Goal: Transaction & Acquisition: Purchase product/service

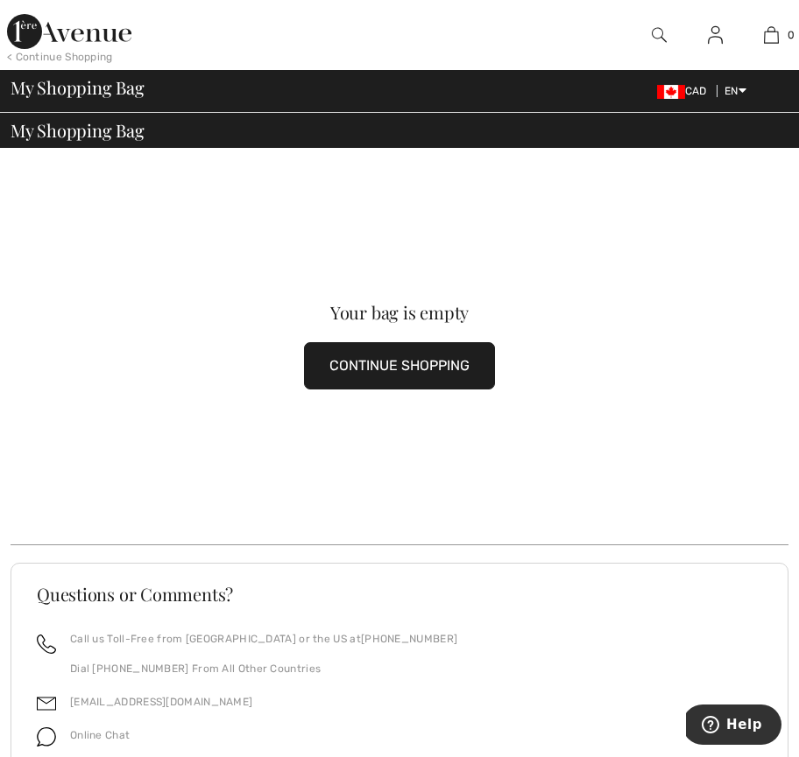
click at [34, 33] on img at bounding box center [69, 31] width 124 height 35
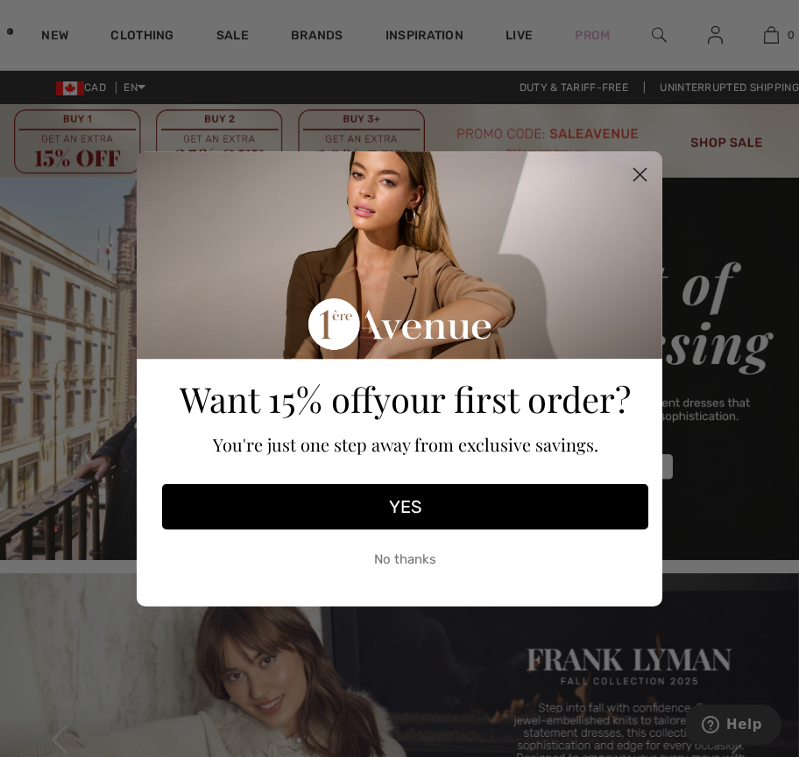
click at [643, 171] on icon "Close dialog" at bounding box center [640, 174] width 12 height 12
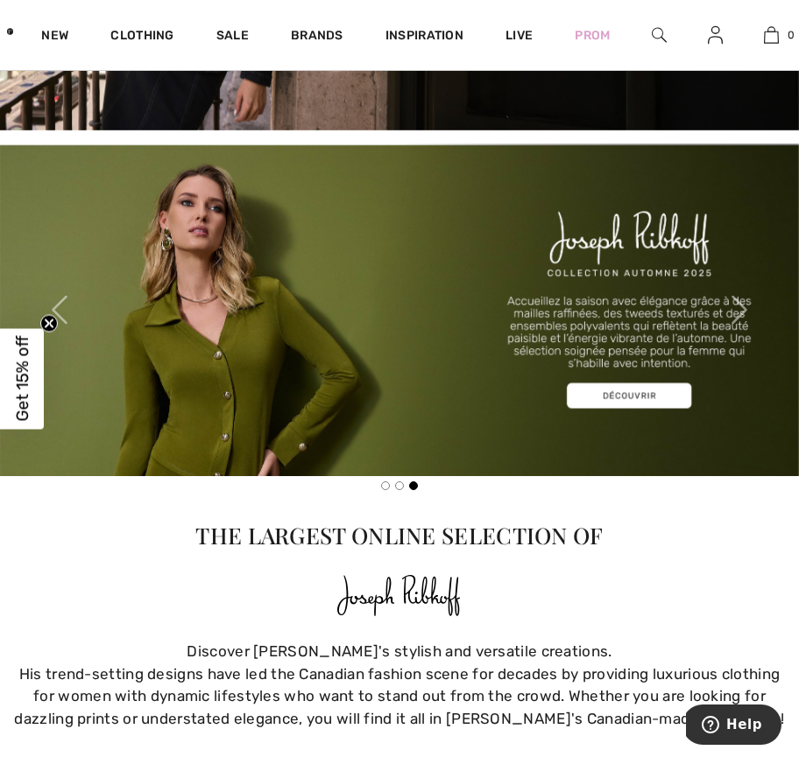
scroll to position [123, 0]
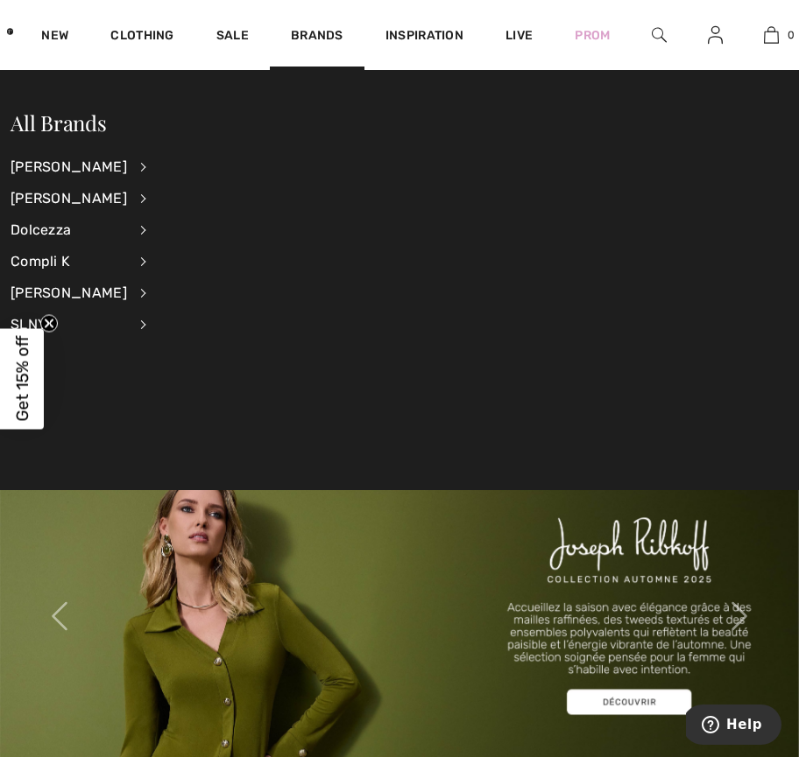
click at [660, 31] on img at bounding box center [658, 35] width 15 height 21
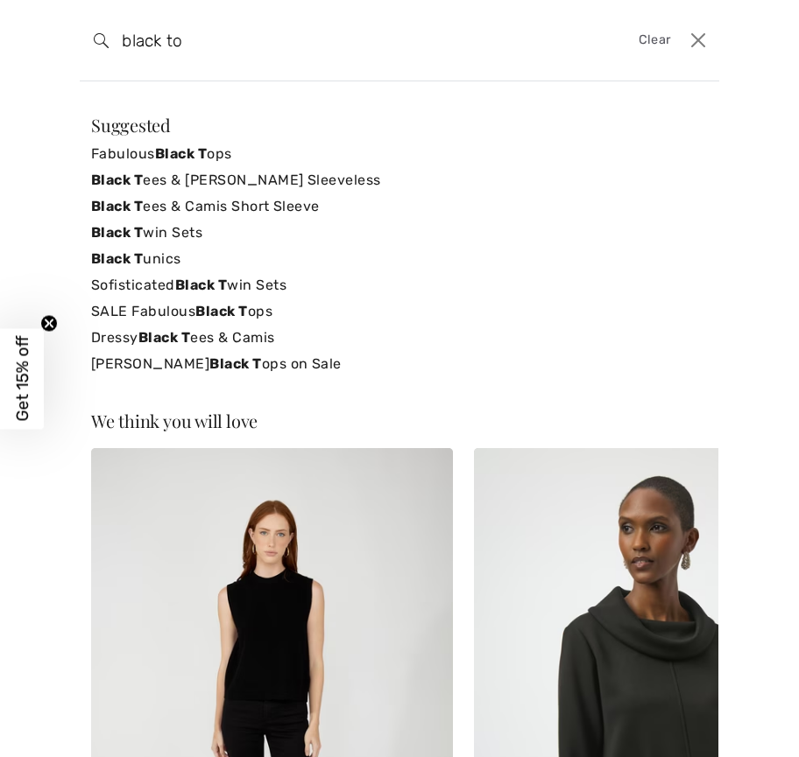
type input "black top"
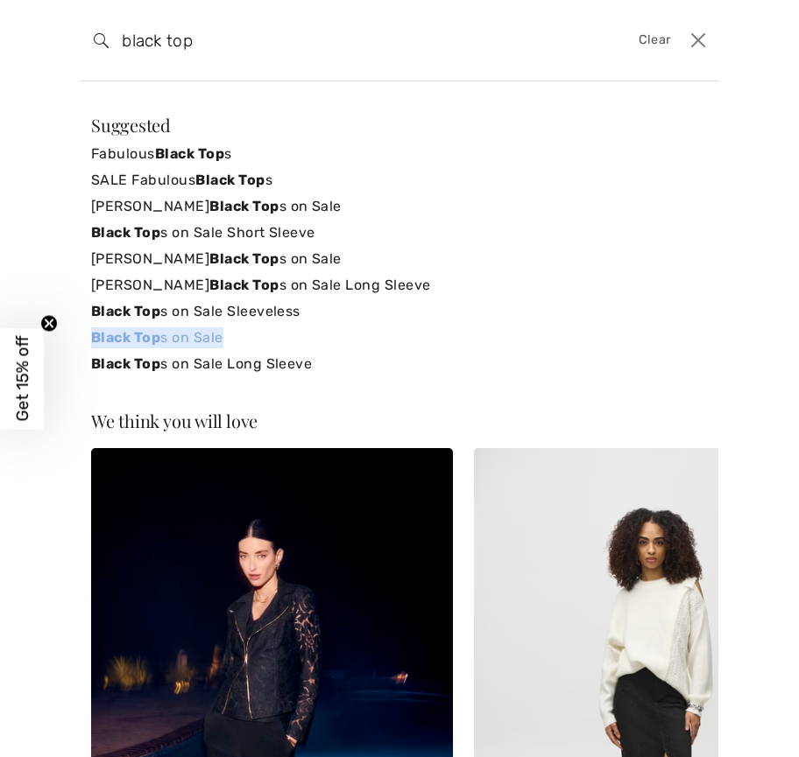
drag, startPoint x: 177, startPoint y: 336, endPoint x: 125, endPoint y: 335, distance: 51.7
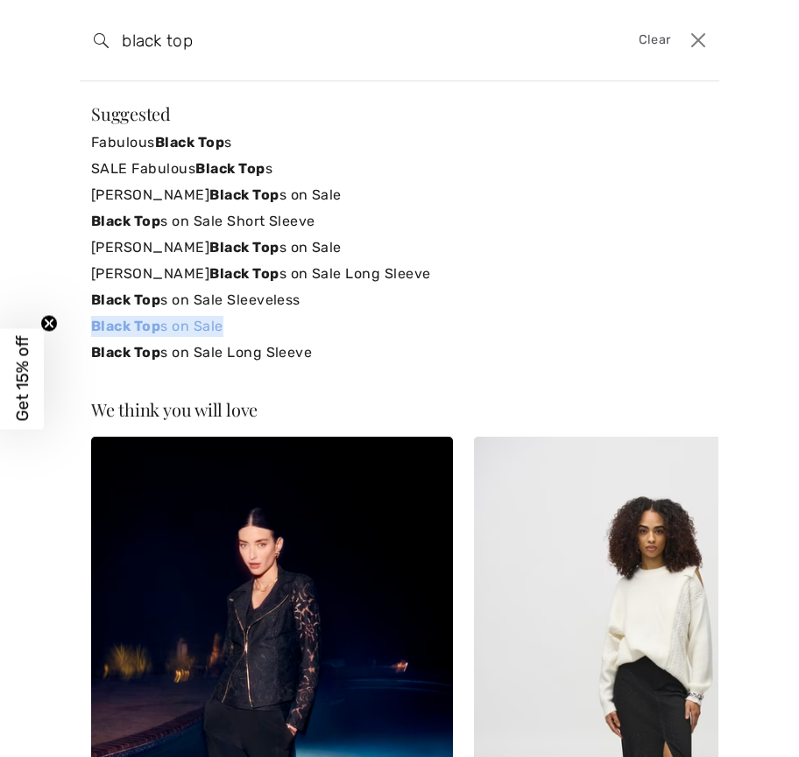
click at [125, 335] on link "Black Top s on Sale" at bounding box center [399, 326] width 616 height 26
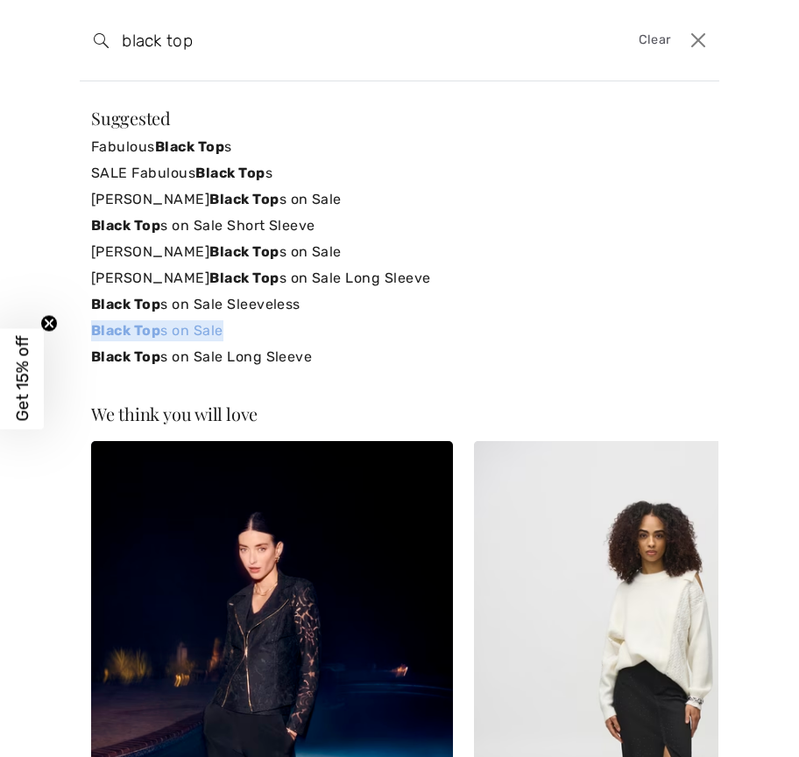
scroll to position [0, 0]
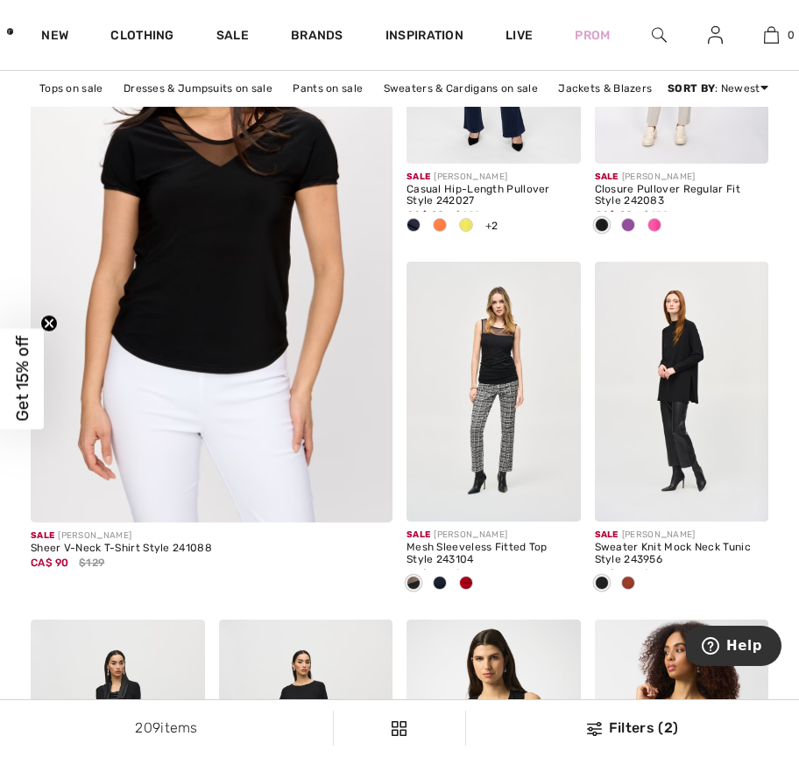
scroll to position [3200, 0]
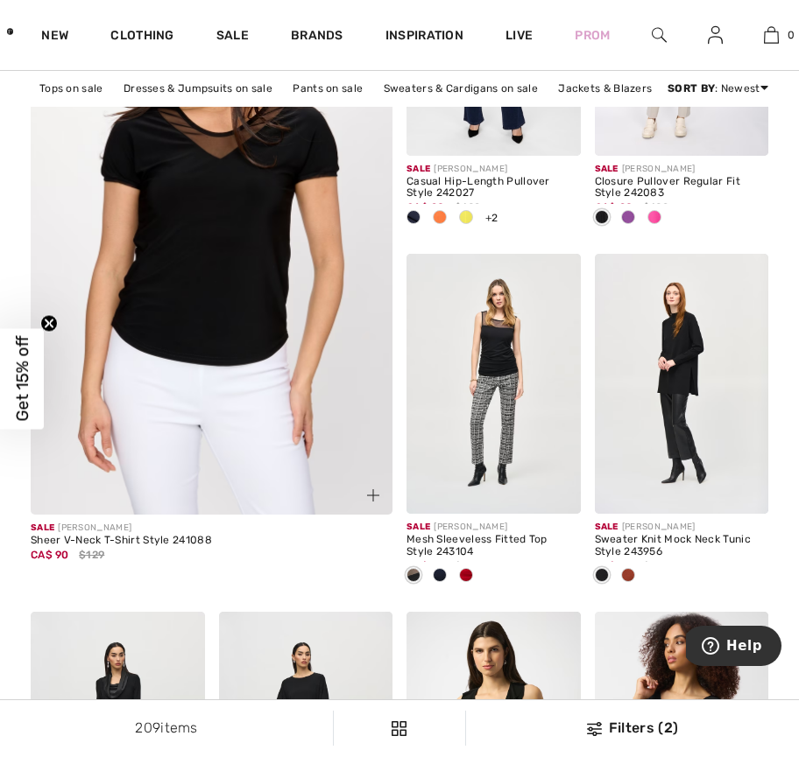
click at [215, 299] on img at bounding box center [212, 220] width 434 height 651
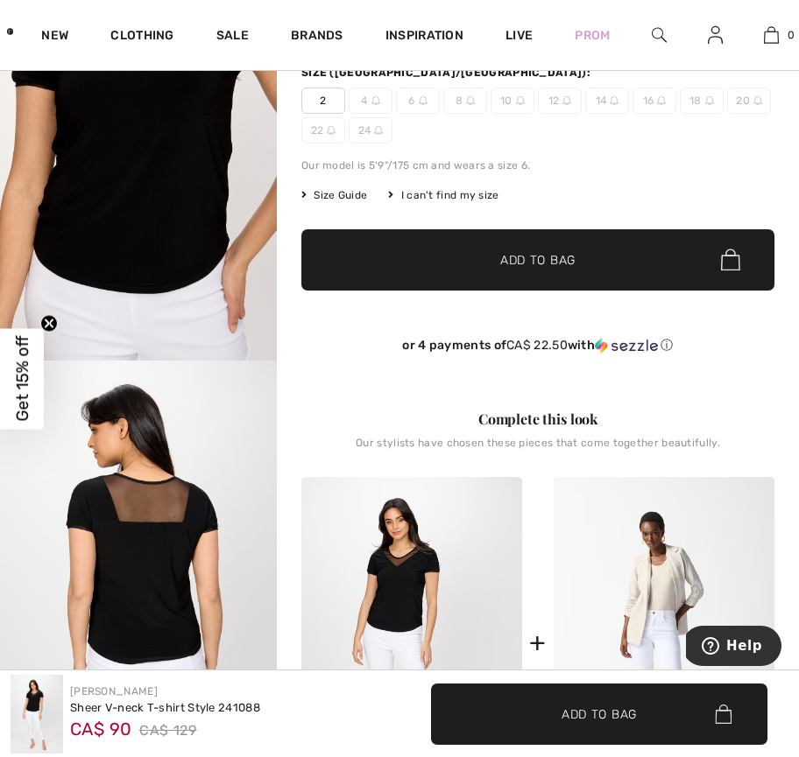
scroll to position [379, 0]
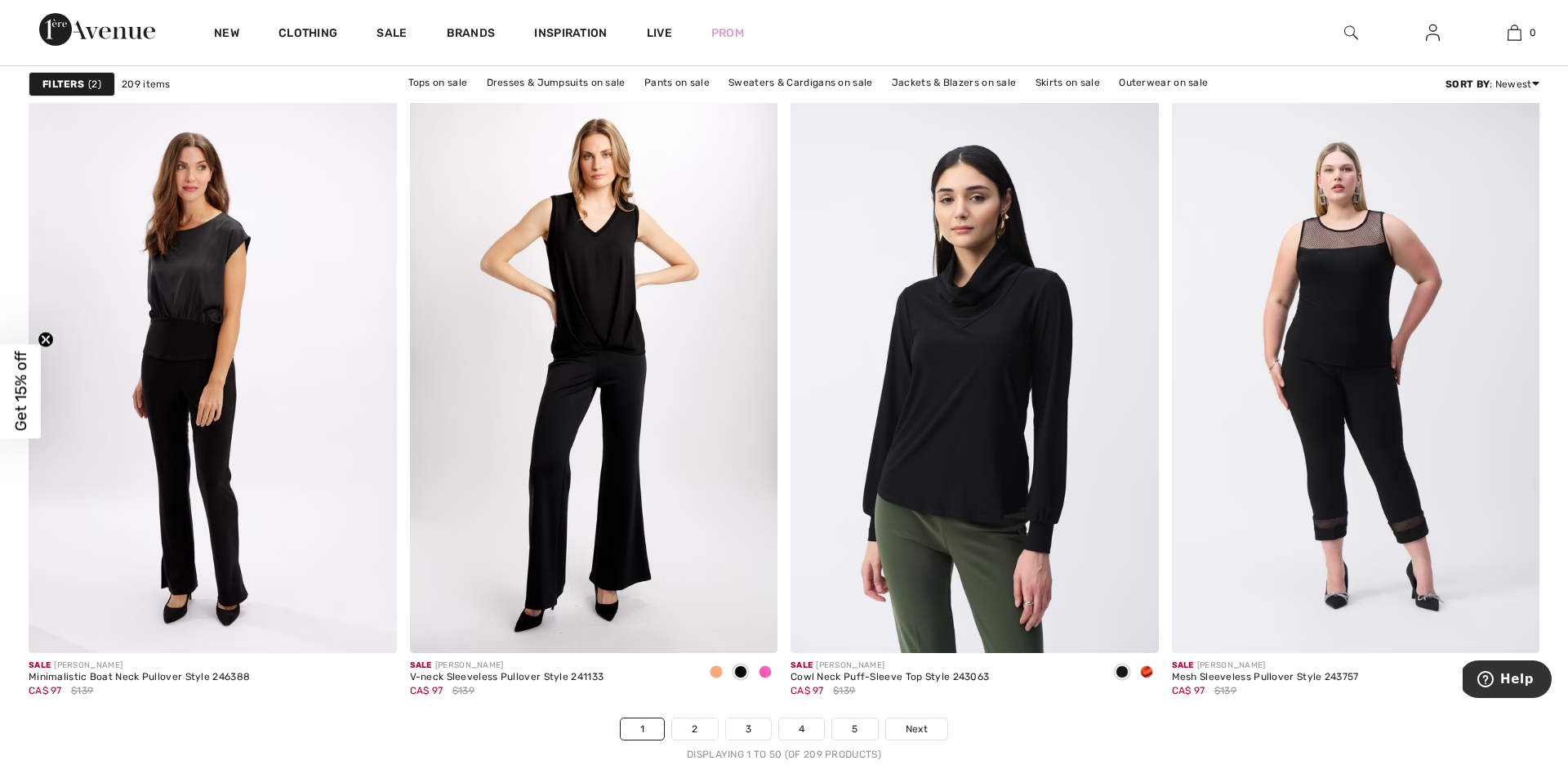
scroll to position [9305, 0]
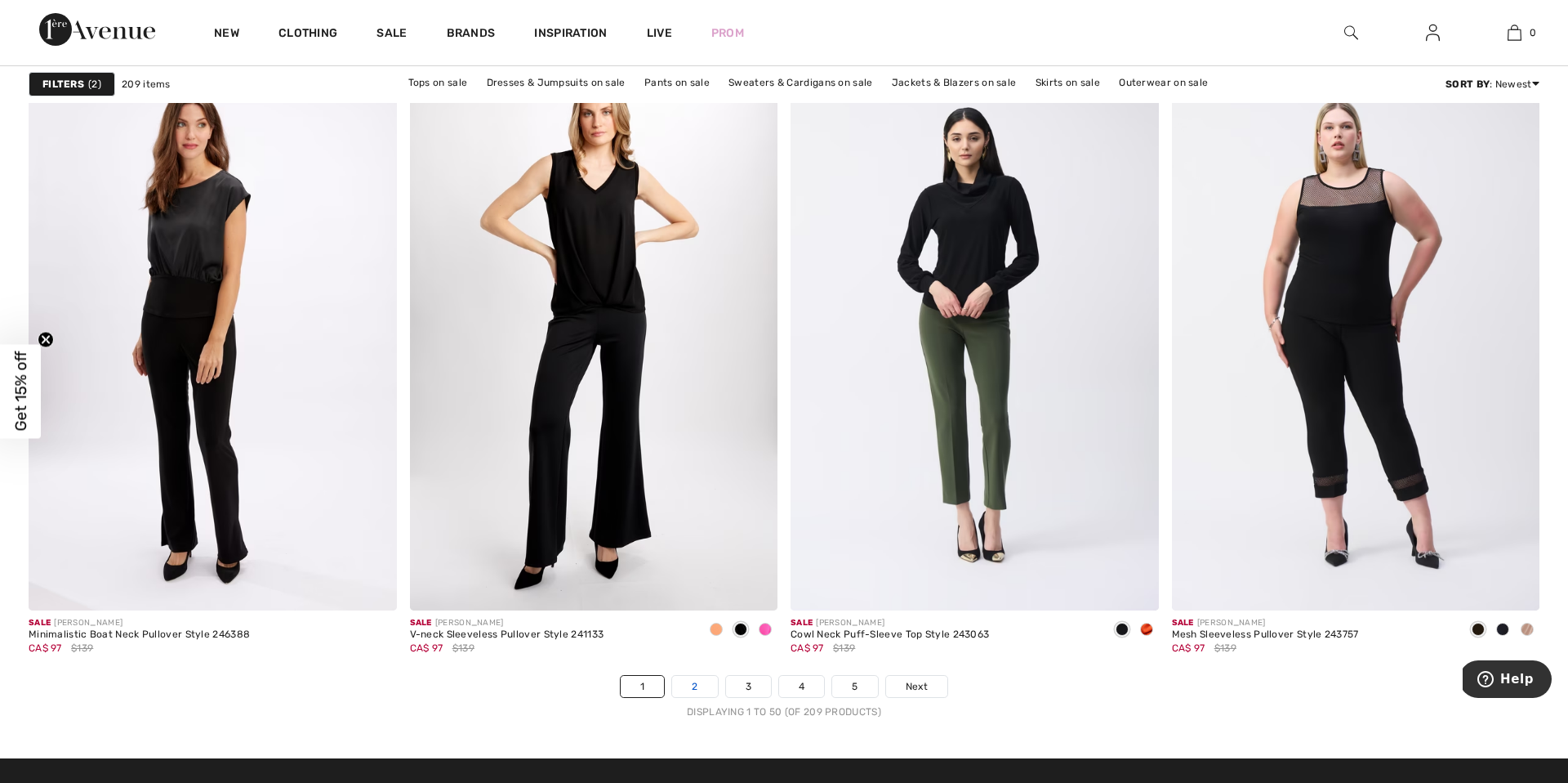
click at [696, 686] on link "2" at bounding box center [695, 686] width 45 height 21
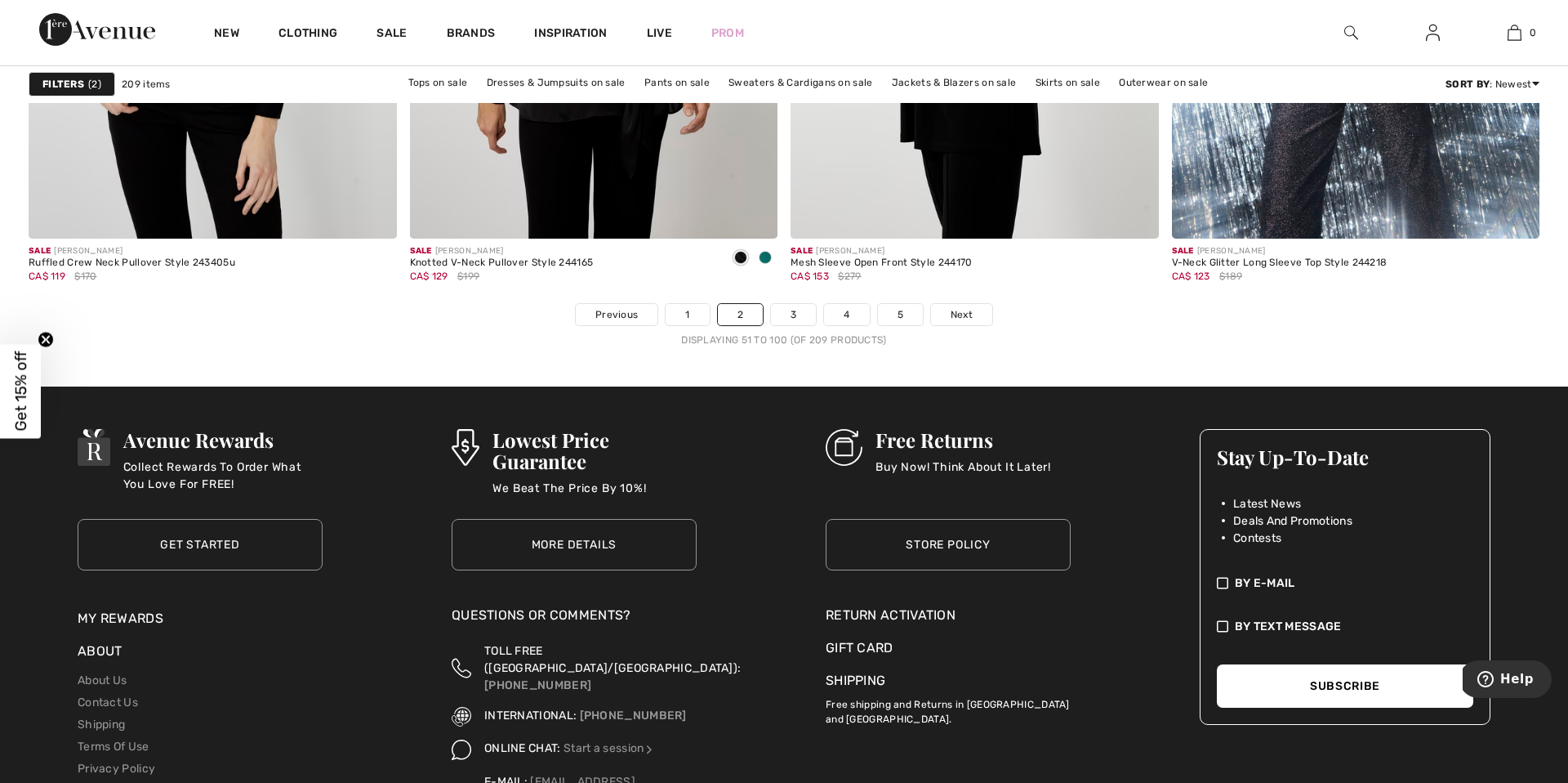
scroll to position [9645, 0]
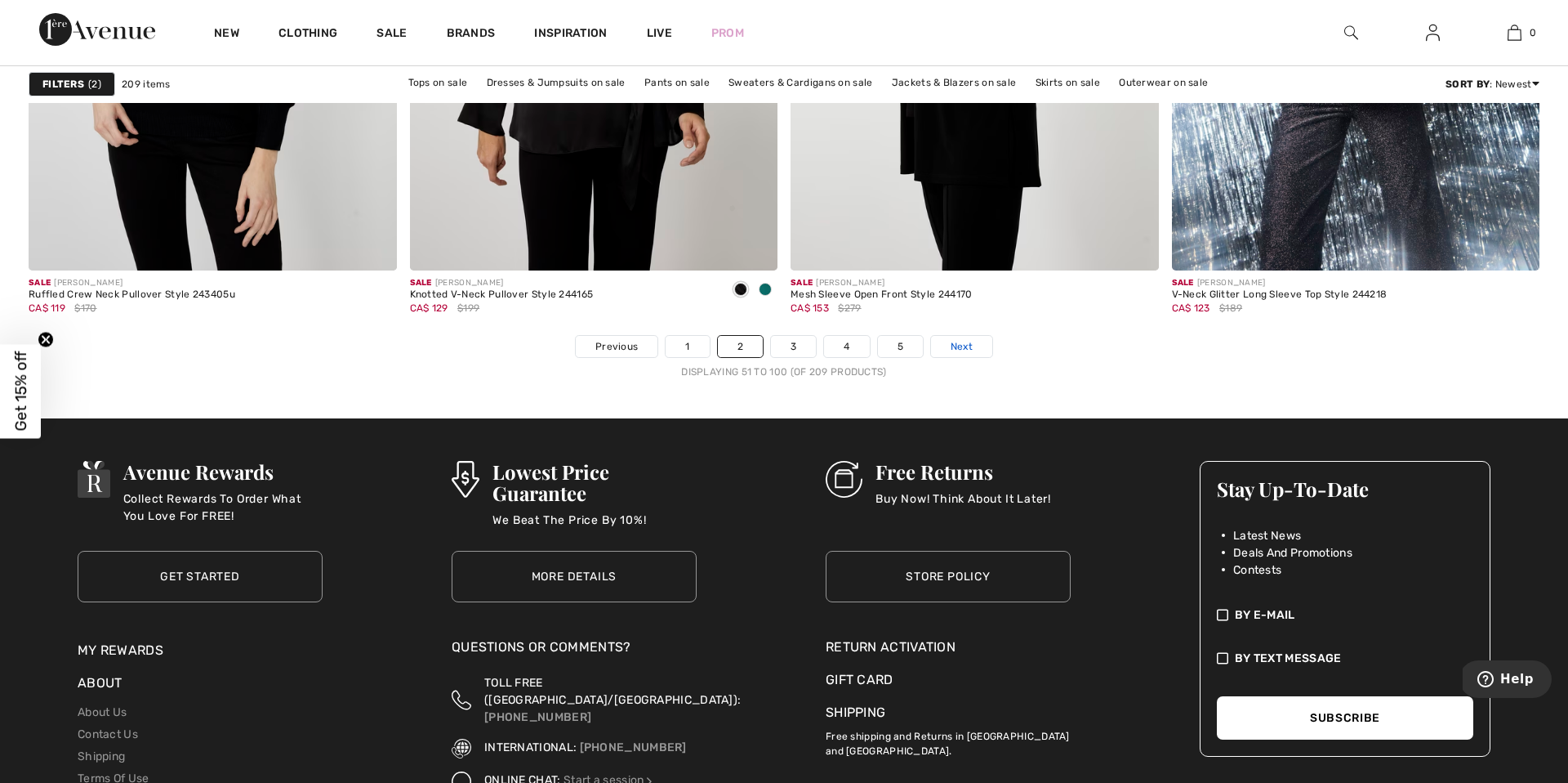
click at [968, 345] on span "Next" at bounding box center [962, 346] width 22 height 15
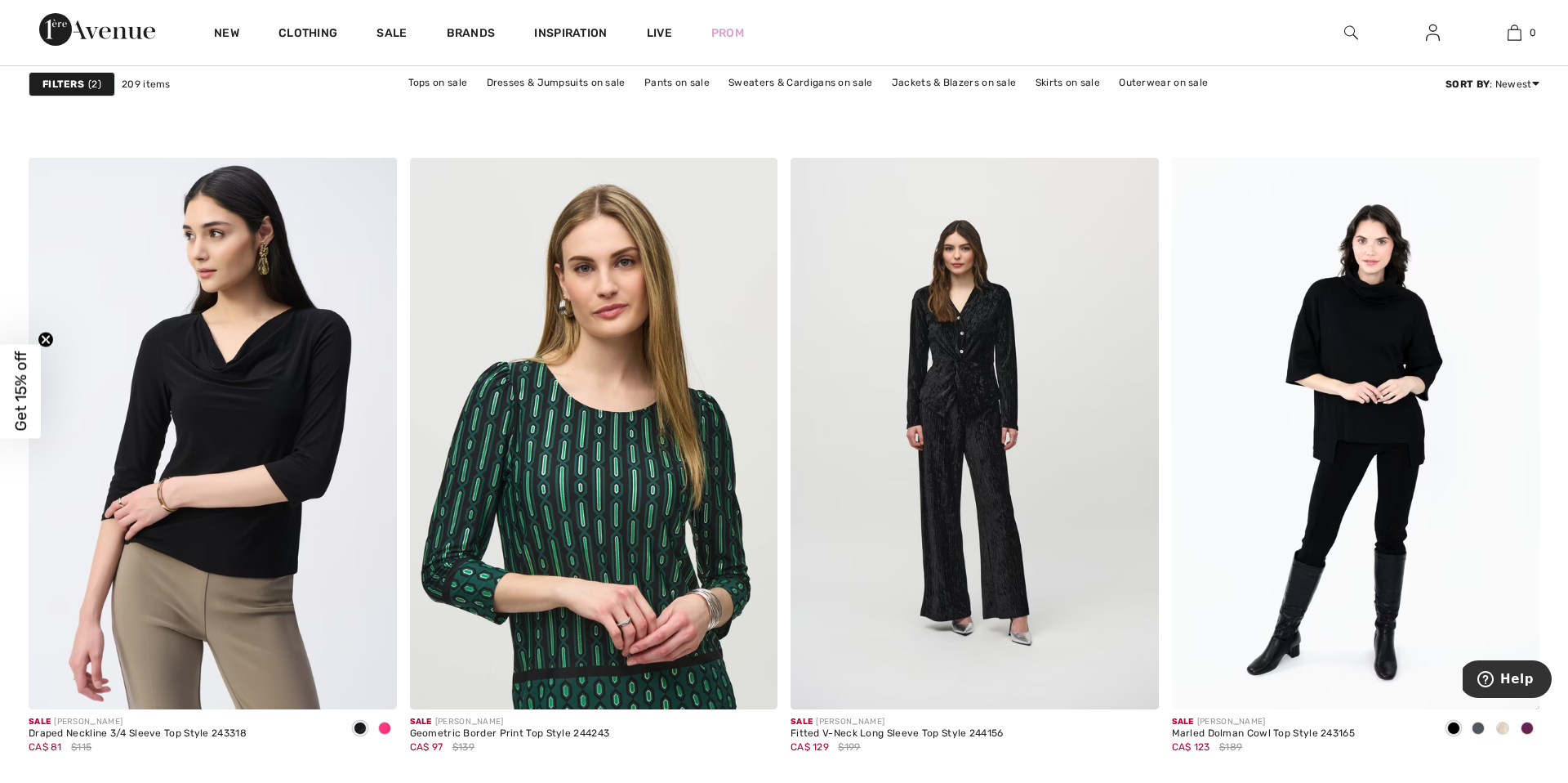
scroll to position [2990, 0]
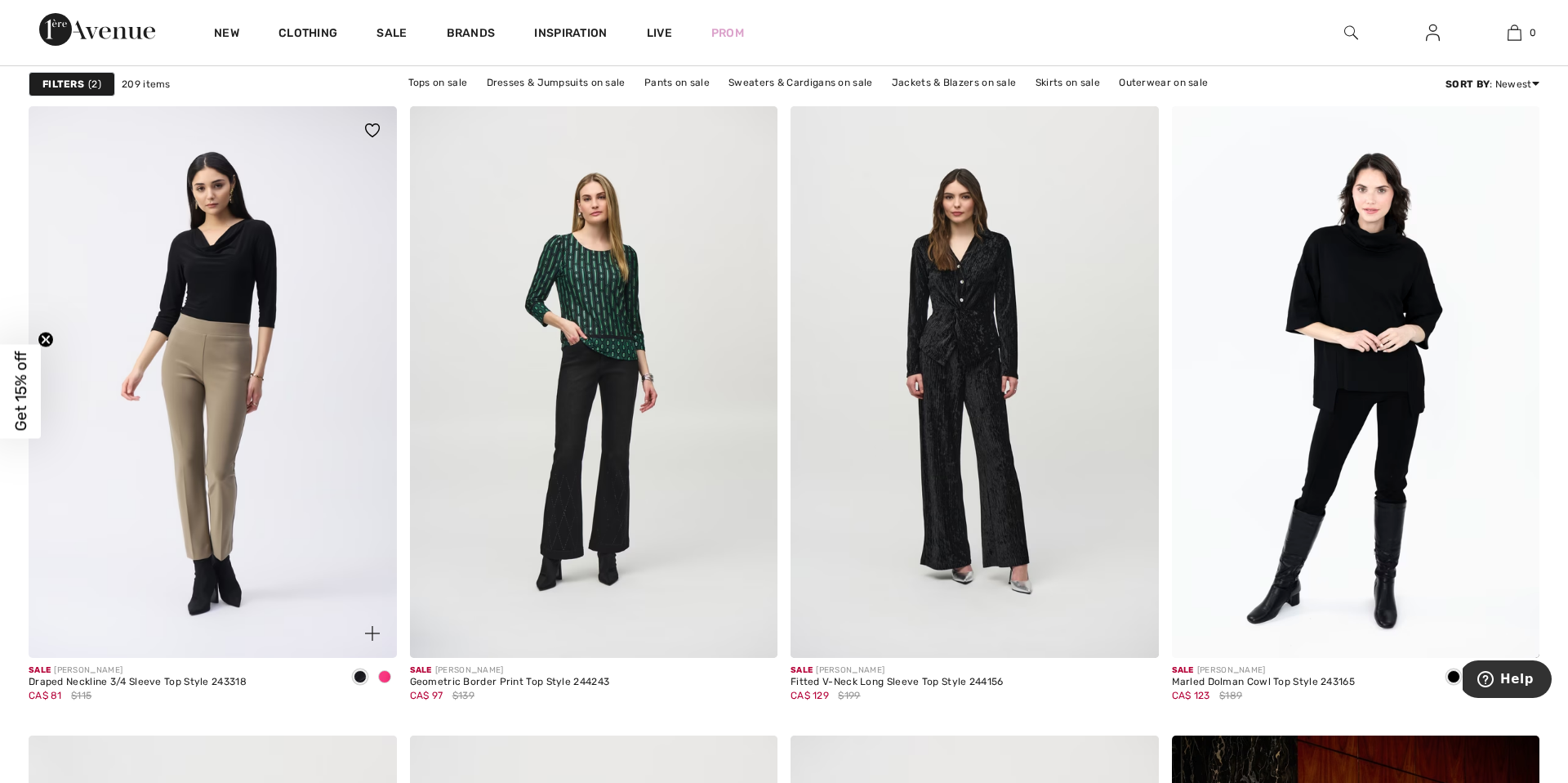
click at [245, 280] on img at bounding box center [213, 383] width 368 height 552
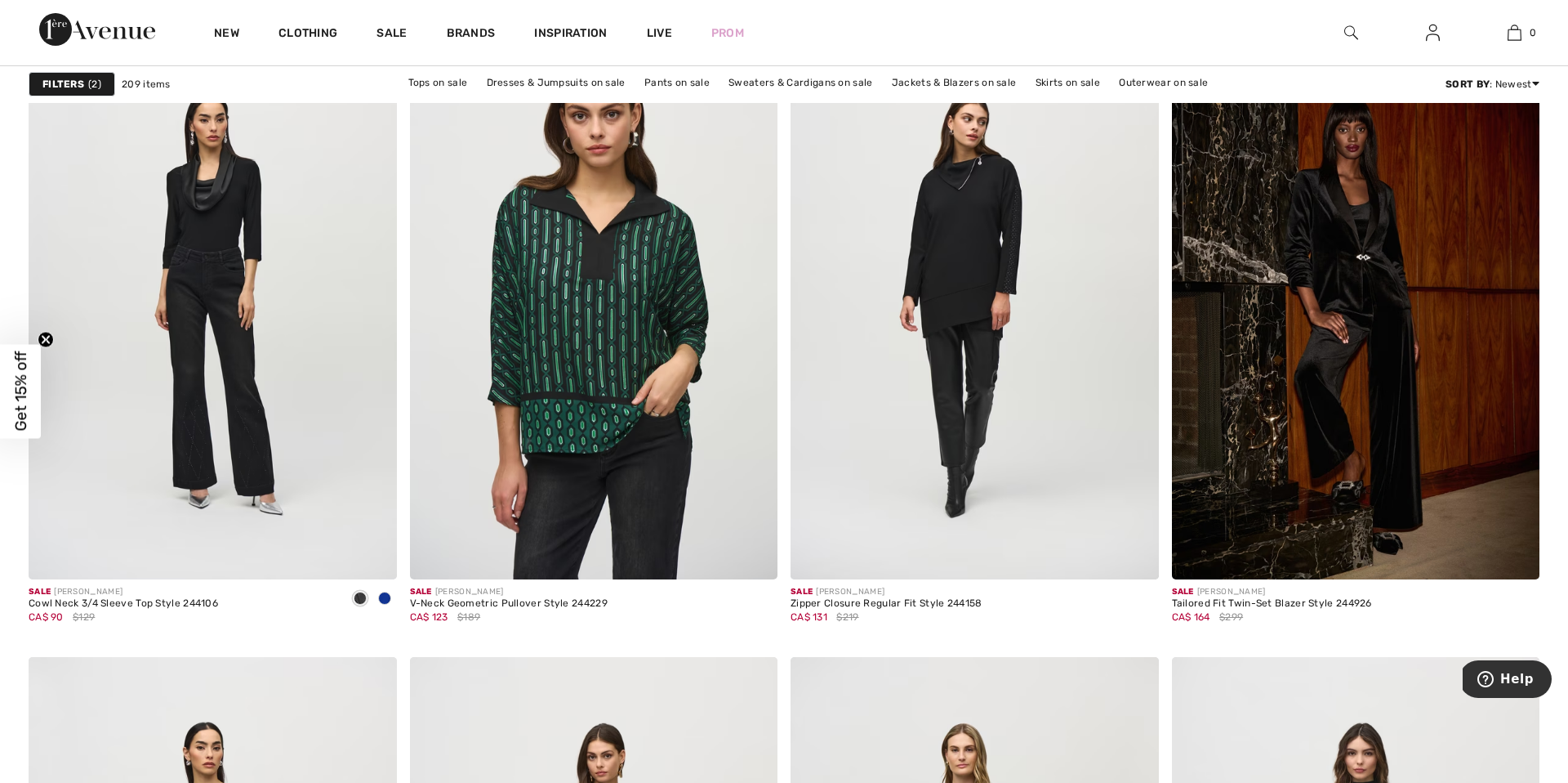
scroll to position [3701, 0]
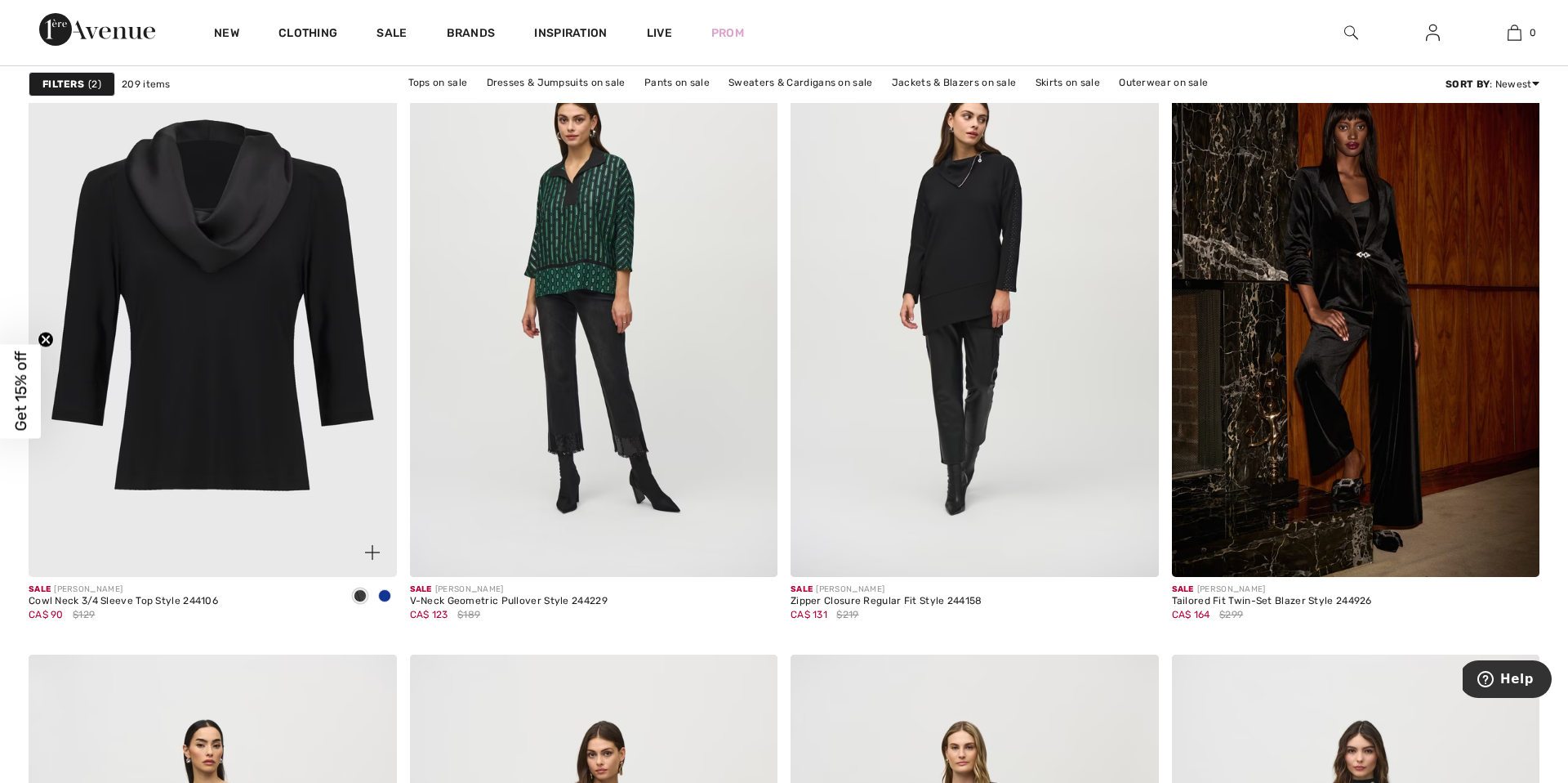
click at [243, 253] on img at bounding box center [213, 301] width 368 height 552
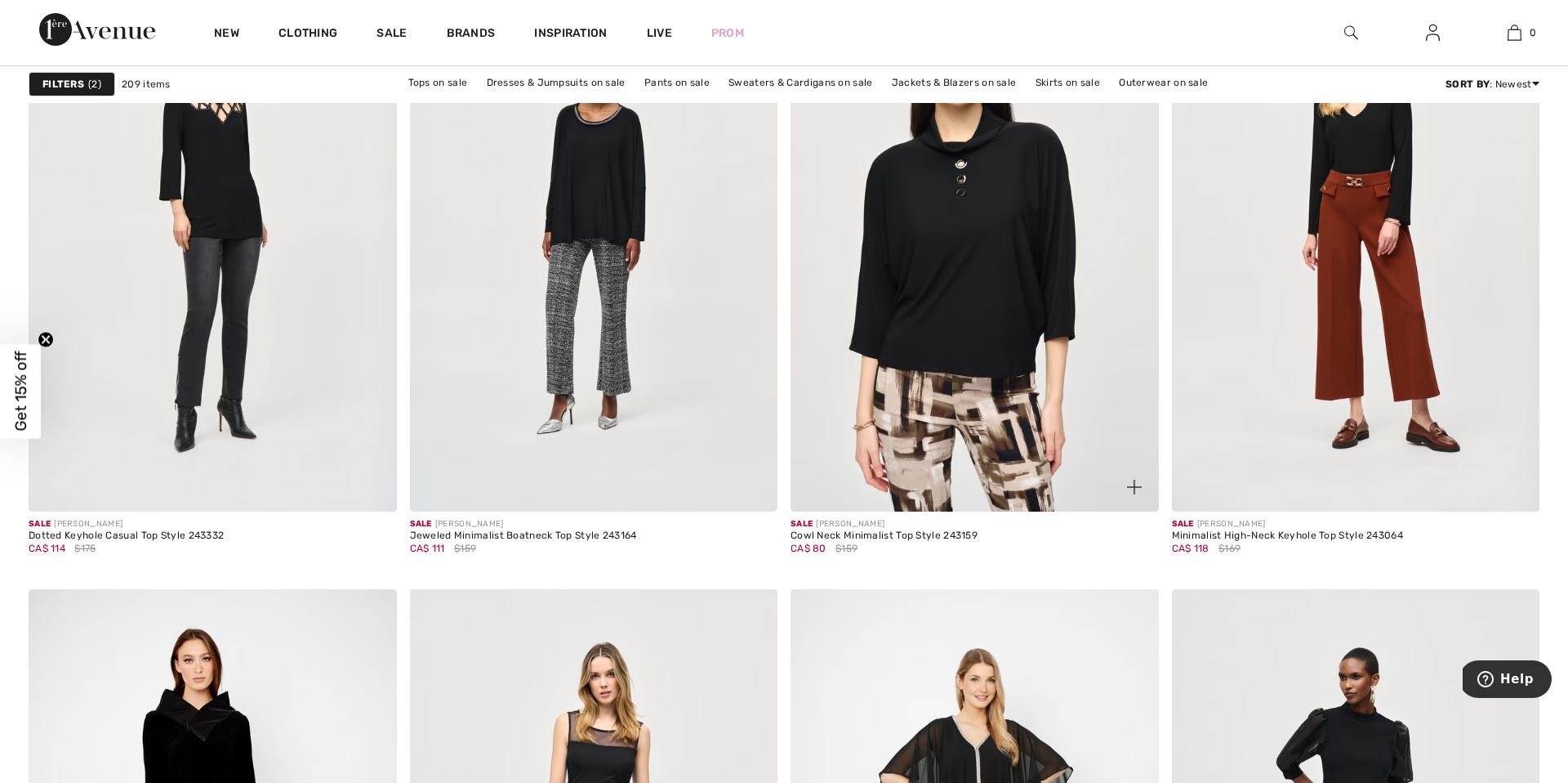
scroll to position [6534, 0]
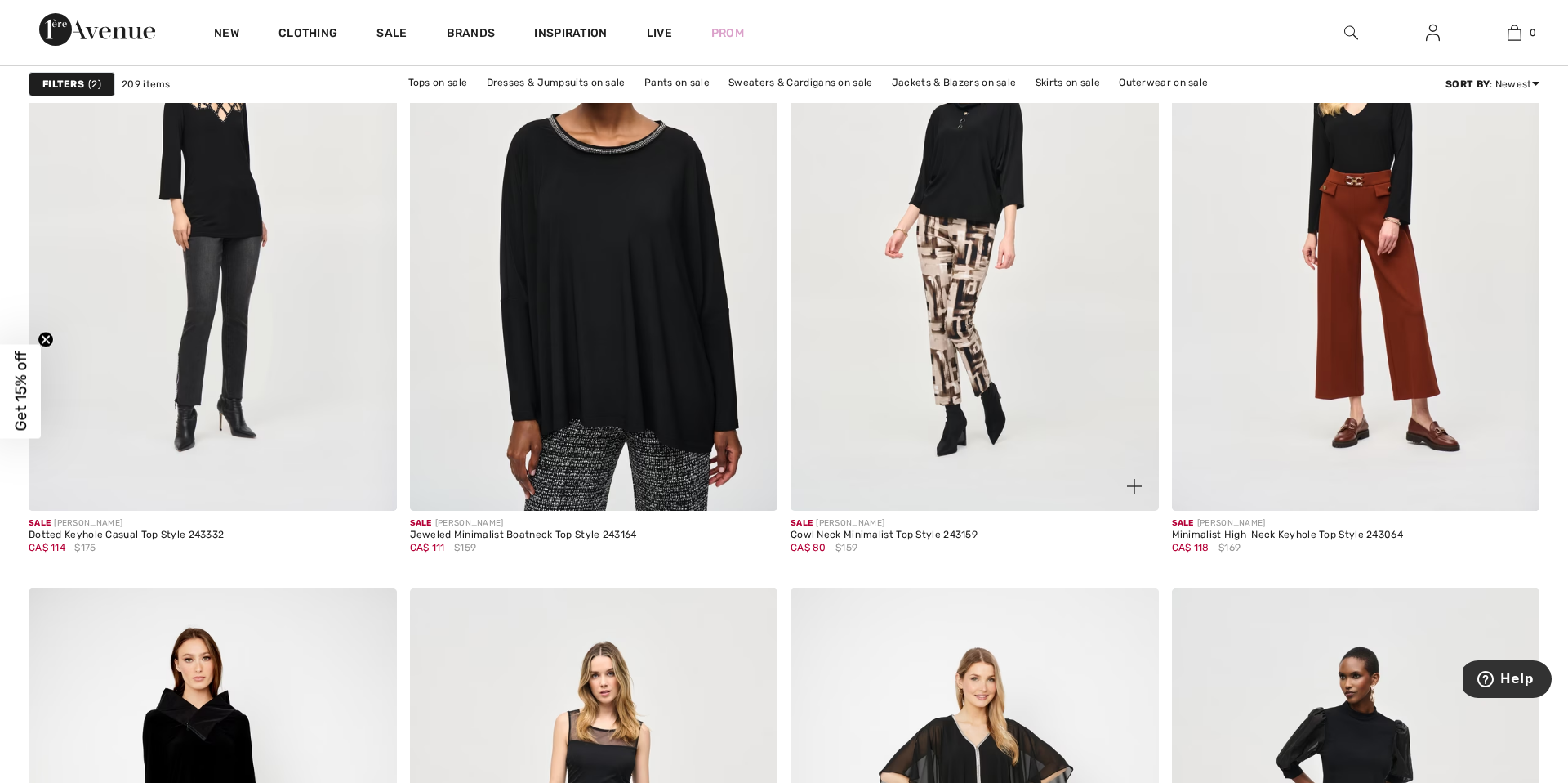
click at [959, 183] on img at bounding box center [975, 234] width 368 height 552
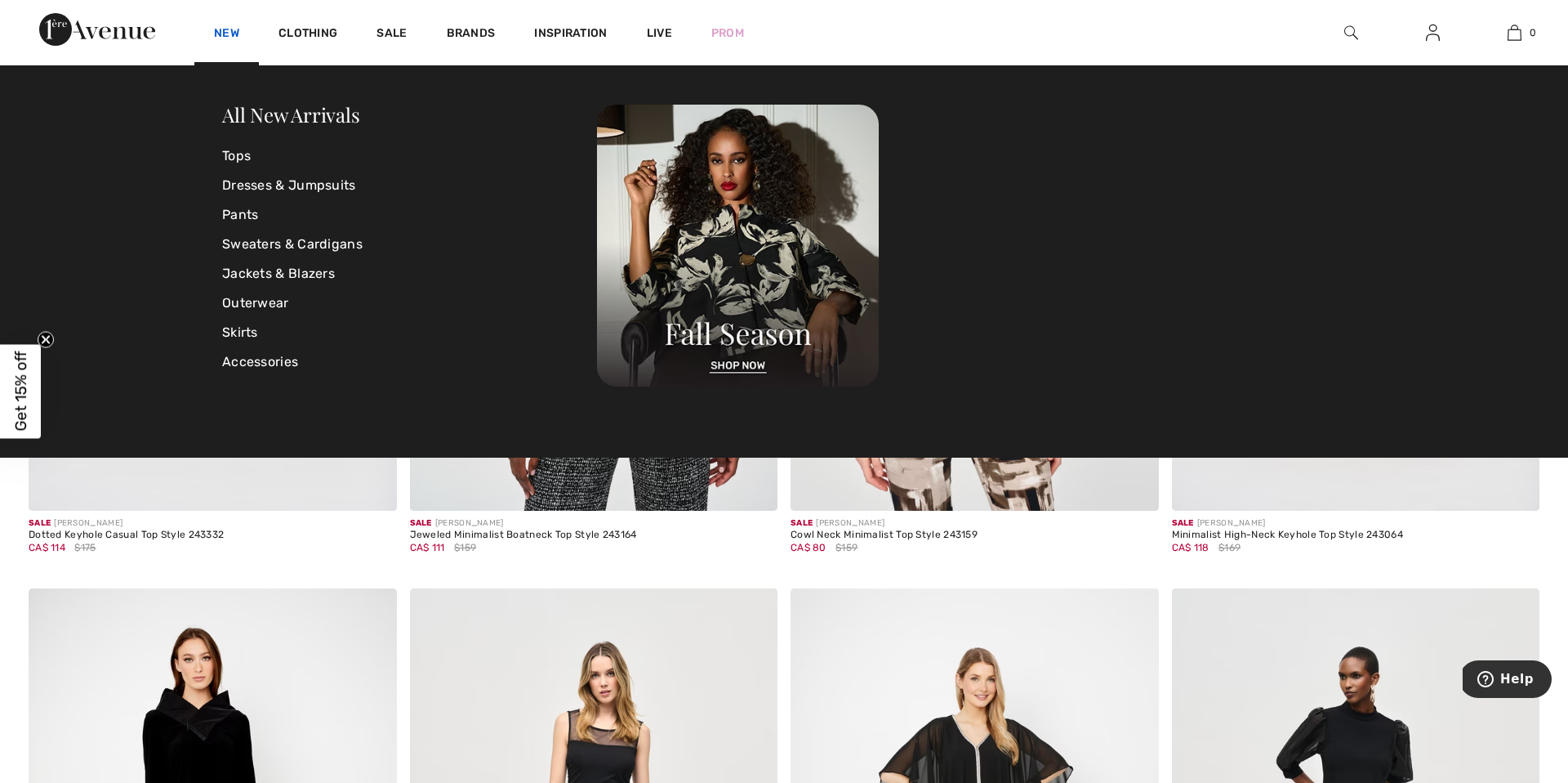
click at [221, 33] on link "New" at bounding box center [226, 35] width 25 height 17
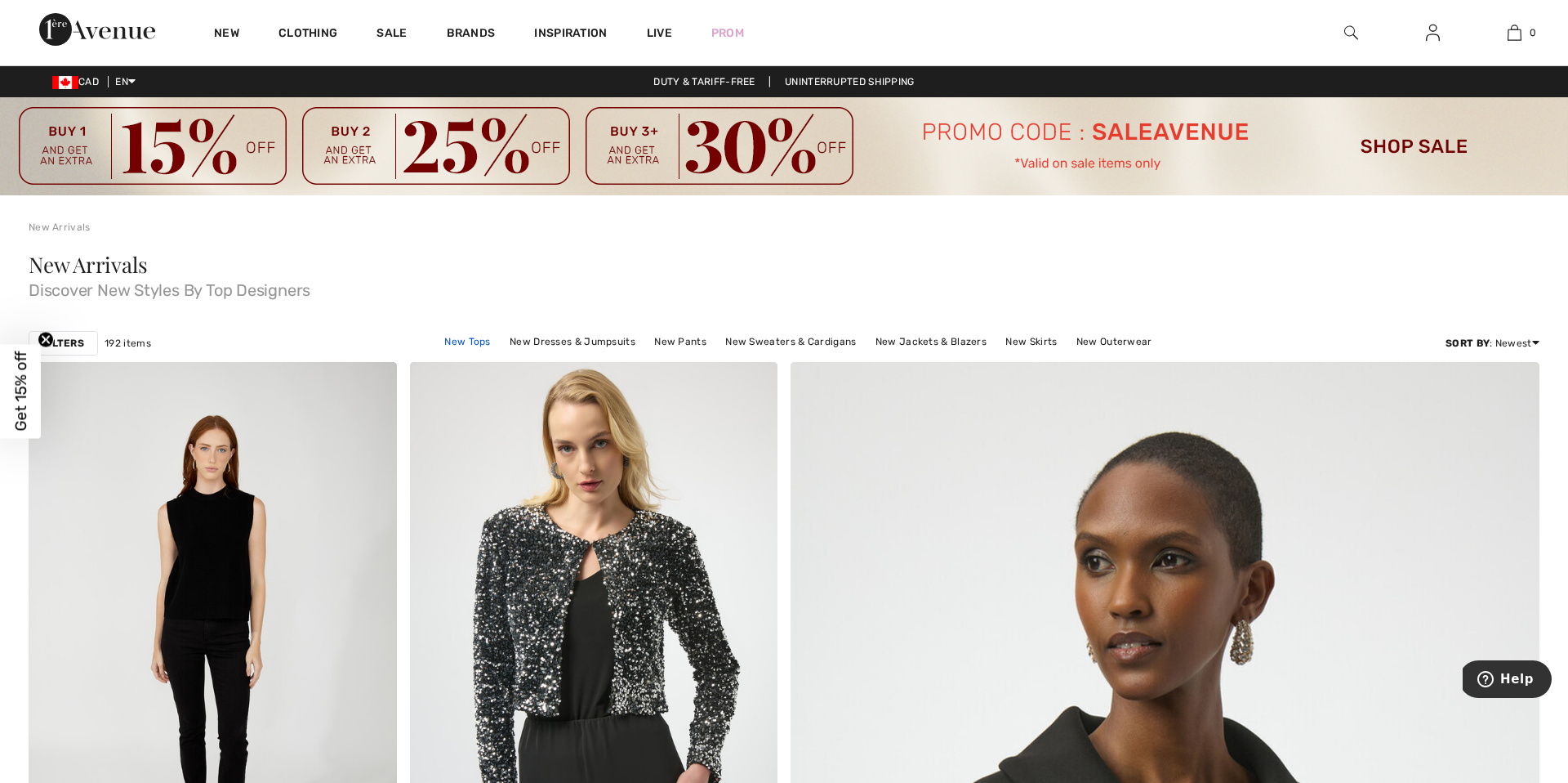
click at [493, 341] on link "New Tops" at bounding box center [467, 342] width 62 height 21
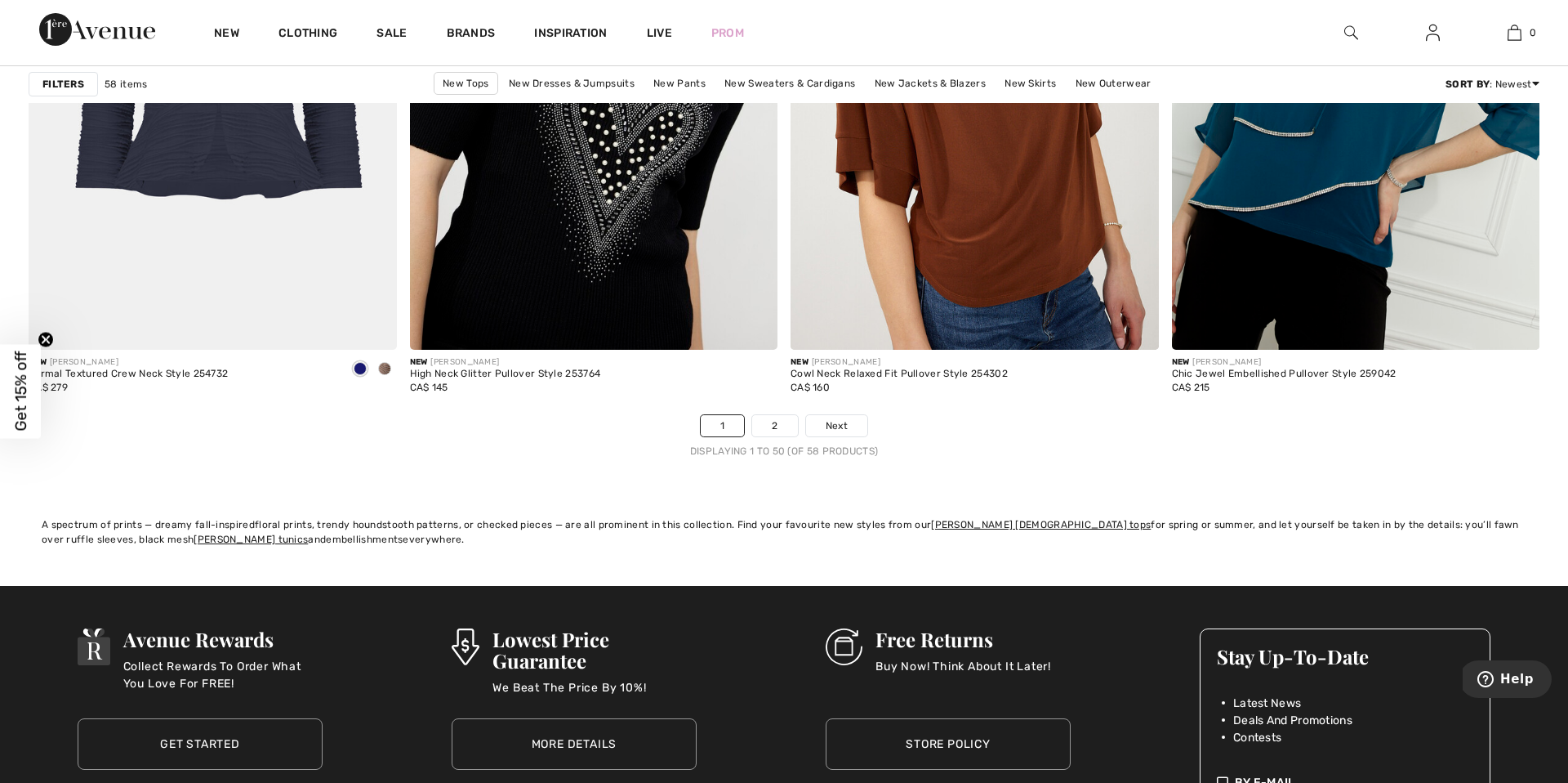
scroll to position [9567, 0]
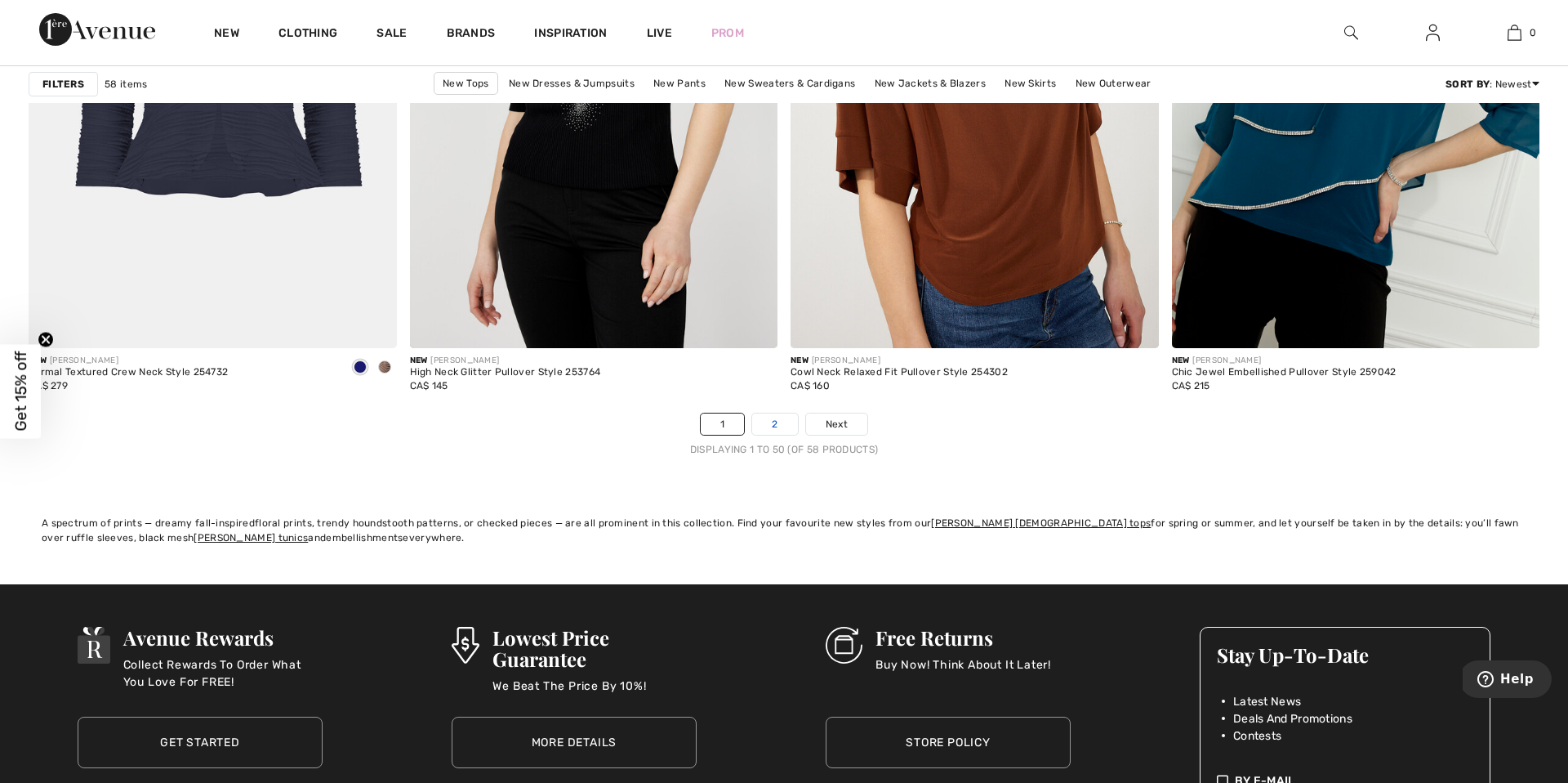
click at [774, 423] on link "2" at bounding box center [774, 424] width 45 height 21
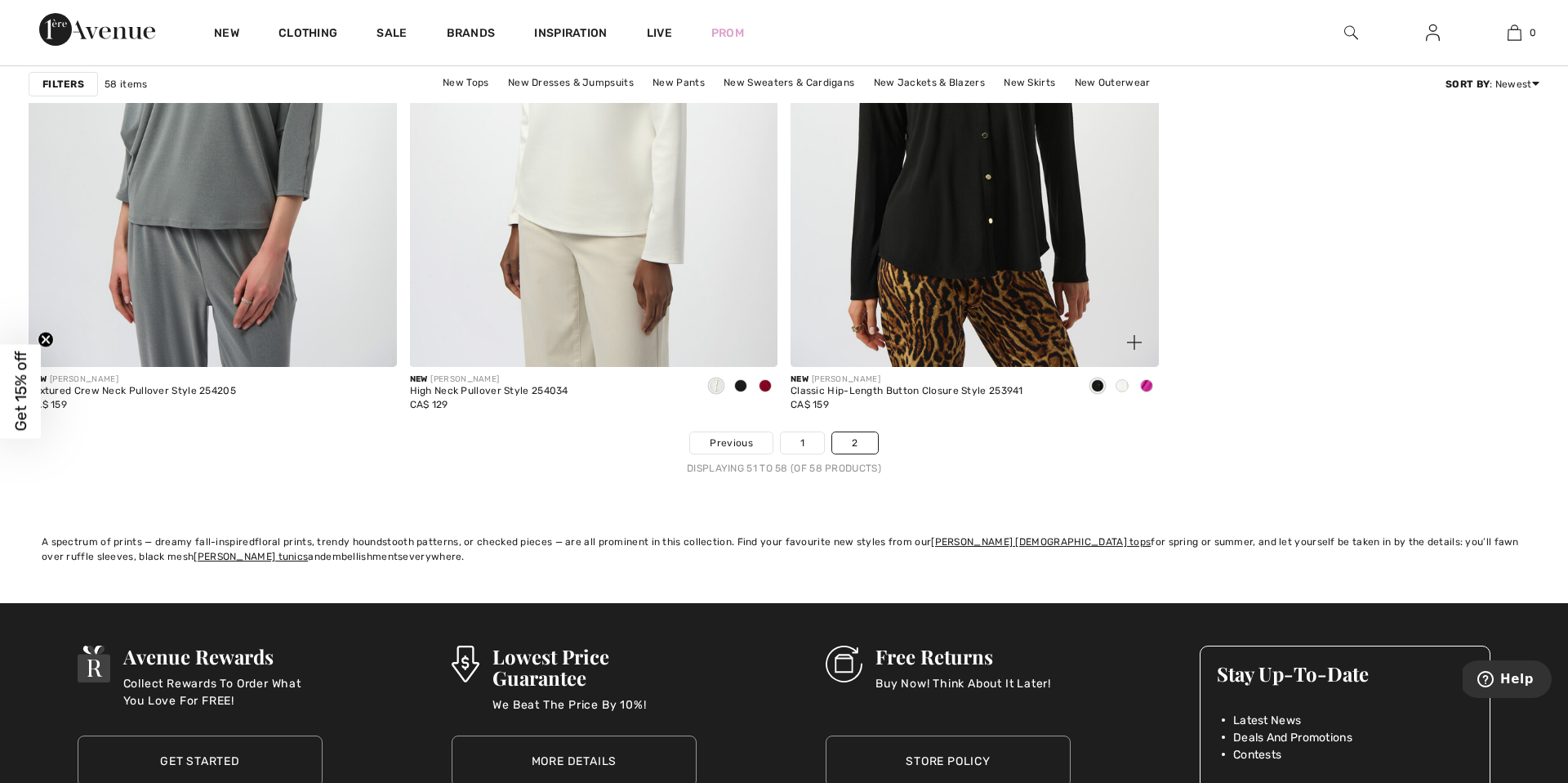
scroll to position [1786, 0]
